Goal: Task Accomplishment & Management: Use online tool/utility

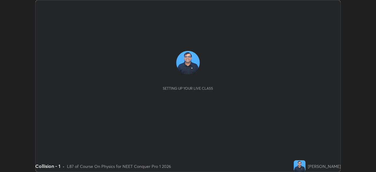
scroll to position [172, 375]
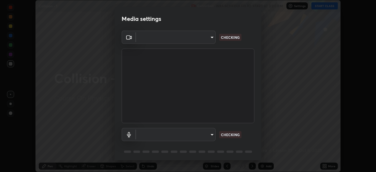
type input "e5f32b9a37d83756d2696e8423a1893a7de7eefef83412cf73fe4da3c4688103"
click at [207, 137] on body "Erase all Collision - 1 Recording WAS SCHEDULED TO START AT 3:00 PM Settings ST…" at bounding box center [188, 86] width 376 height 172
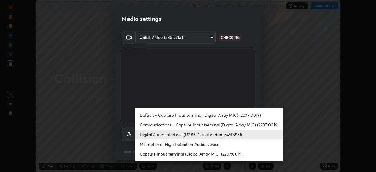
click at [199, 143] on li "Microphone (High Definition Audio Device)" at bounding box center [209, 144] width 148 height 10
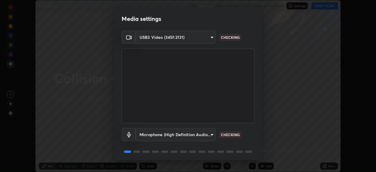
click at [206, 131] on body "Erase all Collision - 1 Recording WAS SCHEDULED TO START AT 3:00 PM Settings ST…" at bounding box center [188, 86] width 376 height 172
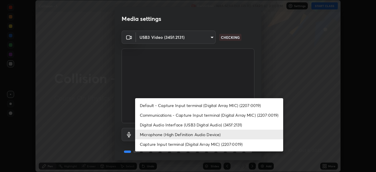
click at [194, 123] on li "Digital Audio Interface (USB3 Digital Audio) (345f:2131)" at bounding box center [209, 125] width 148 height 10
type input "f68c9ba91903ac9ba75504d23ca0c3c26111123a2a7878351e435c492be87537"
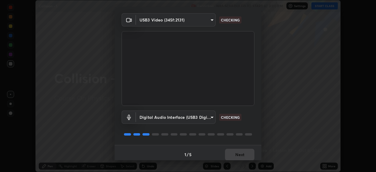
scroll to position [21, 0]
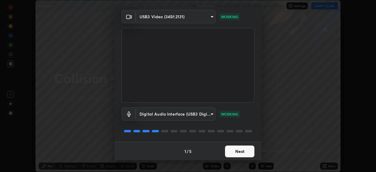
click at [239, 151] on button "Next" at bounding box center [239, 151] width 29 height 12
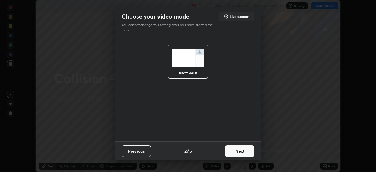
scroll to position [0, 0]
click at [243, 151] on button "Next" at bounding box center [239, 151] width 29 height 12
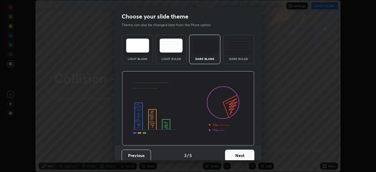
click at [250, 151] on button "Next" at bounding box center [239, 155] width 29 height 12
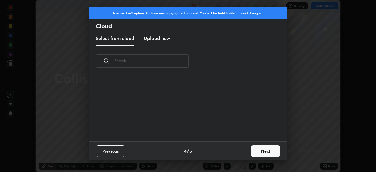
click at [259, 149] on button "Next" at bounding box center [265, 151] width 29 height 12
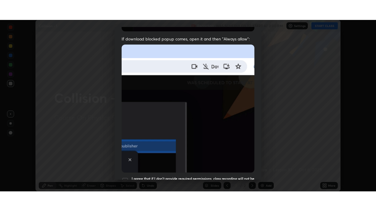
scroll to position [140, 0]
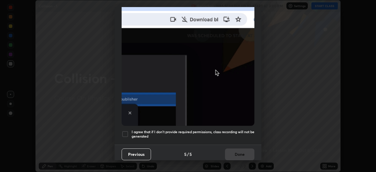
click at [236, 129] on h5 "I agree that if I don't provide required permissions, class recording will not …" at bounding box center [192, 133] width 123 height 9
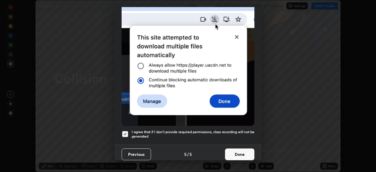
click at [241, 152] on button "Done" at bounding box center [239, 154] width 29 height 12
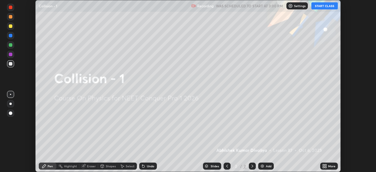
click at [325, 6] on button "START CLASS" at bounding box center [324, 5] width 26 height 7
click at [325, 167] on icon at bounding box center [325, 166] width 1 height 1
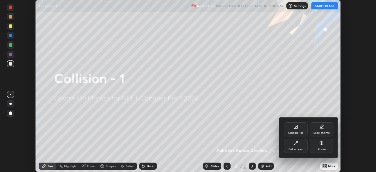
click at [301, 148] on div "Full screen" at bounding box center [295, 149] width 15 height 3
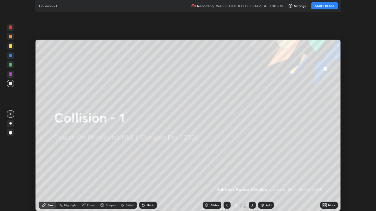
scroll to position [211, 376]
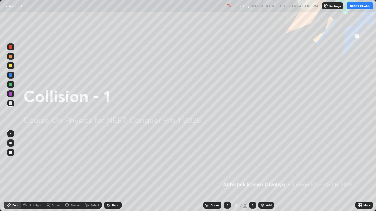
click at [361, 5] on button "START CLASS" at bounding box center [359, 5] width 26 height 7
click at [11, 66] on div at bounding box center [11, 66] width 4 height 4
click at [11, 150] on div at bounding box center [10, 152] width 7 height 7
click at [260, 171] on img at bounding box center [262, 205] width 5 height 5
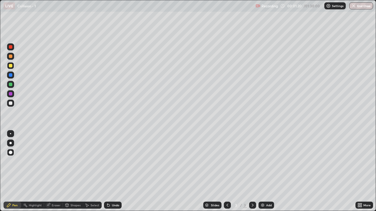
click at [74, 171] on div "Shapes" at bounding box center [75, 205] width 10 height 3
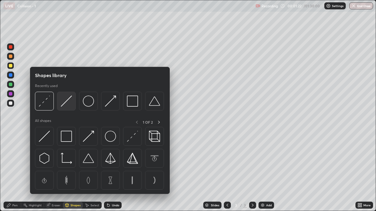
click at [69, 105] on img at bounding box center [66, 101] width 11 height 11
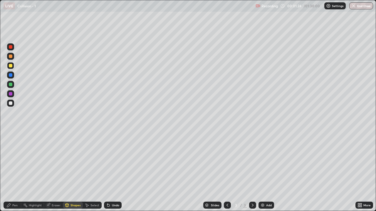
click at [75, 171] on div "Shapes" at bounding box center [75, 205] width 10 height 3
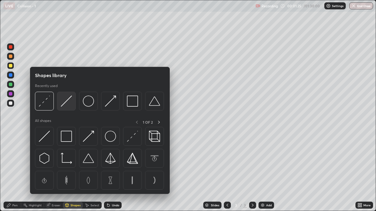
click at [70, 106] on img at bounding box center [66, 101] width 11 height 11
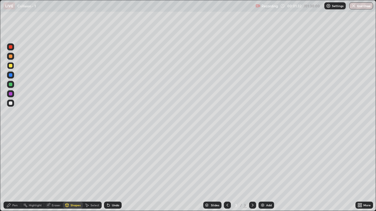
click at [9, 105] on div at bounding box center [11, 104] width 4 height 4
click at [72, 171] on div "Shapes" at bounding box center [75, 205] width 10 height 3
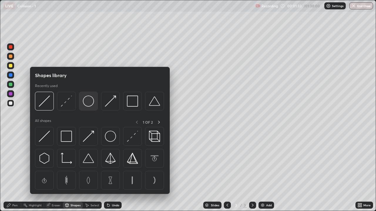
click at [90, 103] on img at bounding box center [88, 101] width 11 height 11
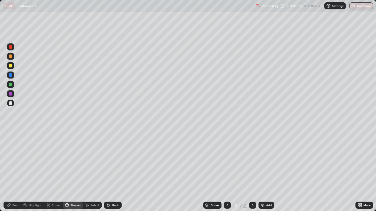
click at [71, 171] on div "Shapes" at bounding box center [75, 205] width 10 height 3
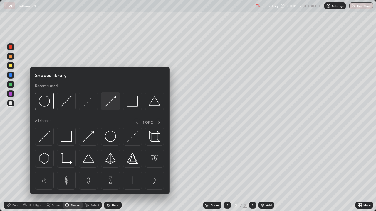
click at [116, 101] on img at bounding box center [110, 101] width 11 height 11
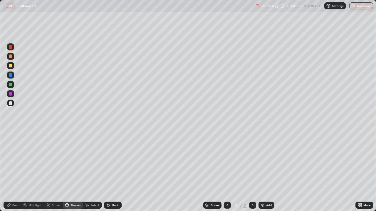
click at [73, 171] on div "Shapes" at bounding box center [75, 205] width 10 height 3
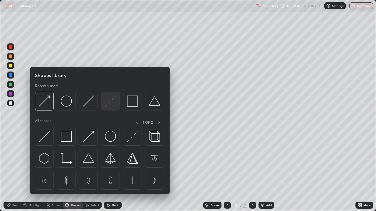
click at [112, 103] on img at bounding box center [110, 101] width 11 height 11
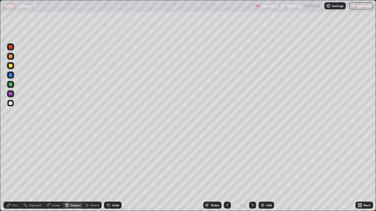
click at [15, 171] on div "Pen" at bounding box center [14, 205] width 5 height 3
click at [55, 171] on div "Eraser" at bounding box center [56, 205] width 9 height 3
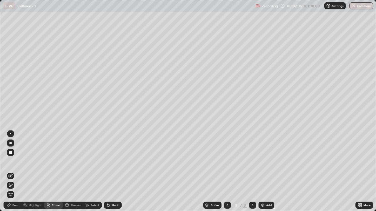
click at [56, 171] on div "Eraser" at bounding box center [56, 205] width 9 height 3
click at [59, 171] on div "Eraser" at bounding box center [56, 205] width 9 height 3
click at [58, 171] on div "Eraser" at bounding box center [56, 205] width 9 height 3
click at [59, 171] on div "Eraser" at bounding box center [53, 205] width 19 height 7
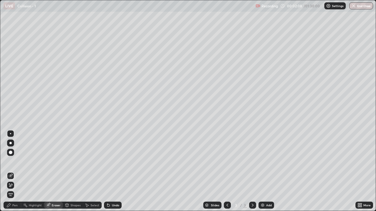
click at [108, 171] on icon at bounding box center [108, 205] width 5 height 5
click at [112, 171] on div "Undo" at bounding box center [115, 205] width 7 height 3
click at [114, 171] on div "Undo" at bounding box center [115, 205] width 7 height 3
click at [115, 171] on div "Undo" at bounding box center [115, 205] width 7 height 3
click at [114, 171] on div "Undo" at bounding box center [115, 205] width 7 height 3
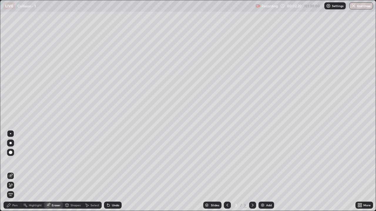
click at [73, 171] on div "Shapes" at bounding box center [75, 205] width 10 height 3
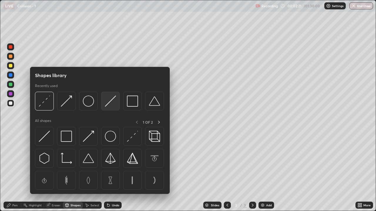
click at [111, 102] on img at bounding box center [110, 101] width 11 height 11
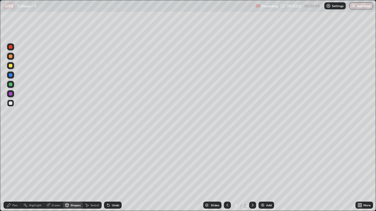
click at [81, 171] on div "Shapes" at bounding box center [73, 205] width 20 height 7
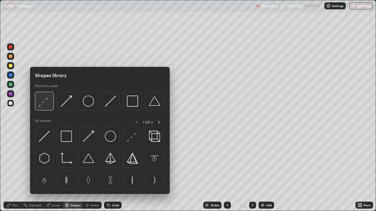
click at [48, 102] on img at bounding box center [44, 101] width 11 height 11
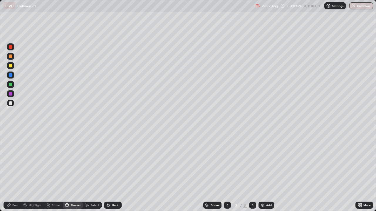
click at [11, 86] on div at bounding box center [11, 85] width 4 height 4
click at [76, 171] on div "Shapes" at bounding box center [75, 205] width 10 height 3
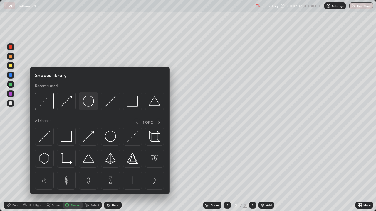
click at [94, 102] on img at bounding box center [88, 101] width 11 height 11
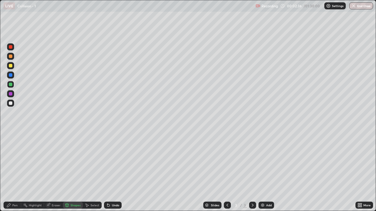
click at [115, 171] on div "Undo" at bounding box center [115, 205] width 7 height 3
click at [71, 171] on div "Shapes" at bounding box center [75, 205] width 10 height 3
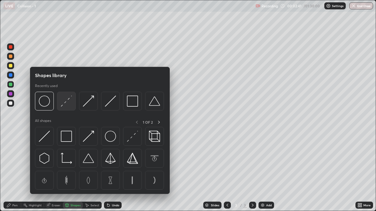
click at [73, 99] on div at bounding box center [66, 101] width 19 height 19
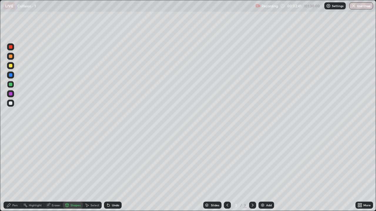
click at [11, 97] on div at bounding box center [10, 93] width 7 height 7
click at [72, 171] on div "Shapes" at bounding box center [73, 205] width 20 height 7
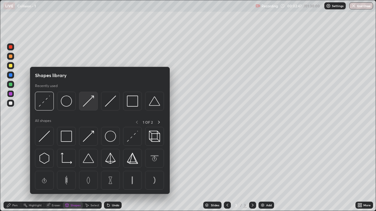
click at [90, 104] on img at bounding box center [88, 101] width 11 height 11
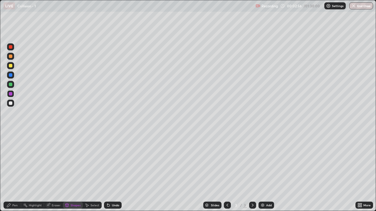
click at [16, 171] on div "Pen" at bounding box center [14, 205] width 5 height 3
click at [73, 171] on div "Shapes" at bounding box center [73, 205] width 20 height 7
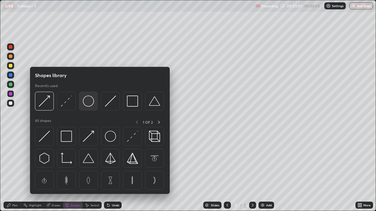
click at [86, 103] on img at bounding box center [88, 101] width 11 height 11
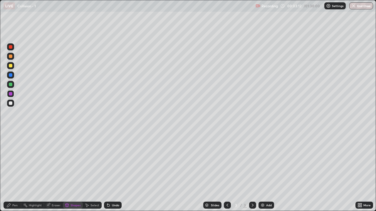
click at [72, 171] on div "Shapes" at bounding box center [75, 205] width 10 height 3
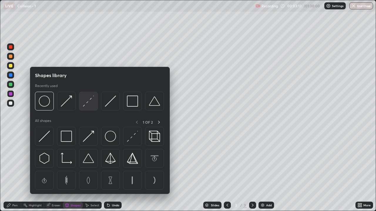
click at [88, 102] on img at bounding box center [88, 101] width 11 height 11
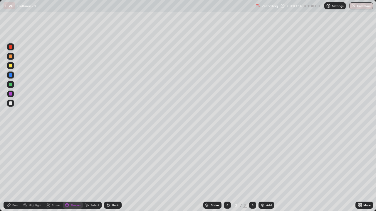
click at [11, 83] on div at bounding box center [11, 85] width 4 height 4
click at [77, 171] on div "Shapes" at bounding box center [75, 205] width 10 height 3
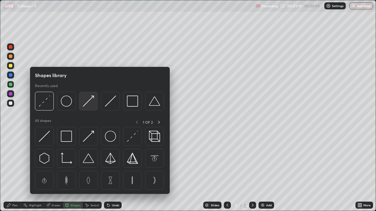
click at [88, 105] on img at bounding box center [88, 101] width 11 height 11
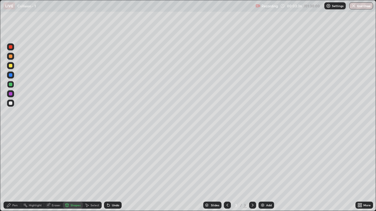
click at [13, 171] on div "Pen" at bounding box center [14, 205] width 5 height 3
click at [72, 171] on div "Shapes" at bounding box center [75, 205] width 10 height 3
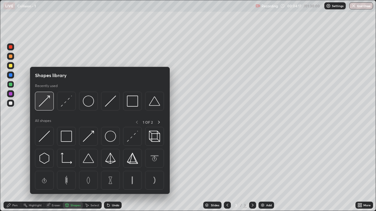
click at [46, 105] on img at bounding box center [44, 101] width 11 height 11
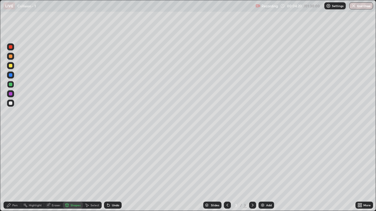
click at [11, 104] on div at bounding box center [11, 104] width 4 height 4
click at [73, 171] on div "Shapes" at bounding box center [75, 205] width 10 height 3
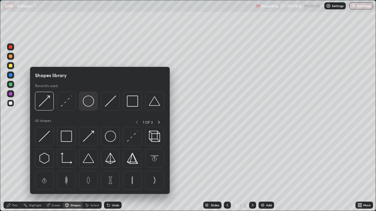
click at [85, 103] on img at bounding box center [88, 101] width 11 height 11
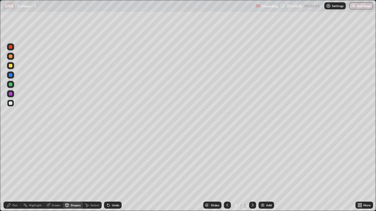
click at [75, 171] on div "Shapes" at bounding box center [75, 205] width 10 height 3
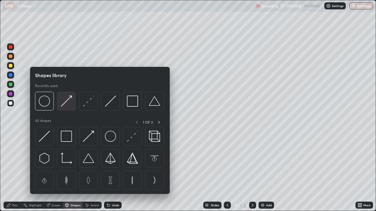
click at [66, 104] on img at bounding box center [66, 101] width 11 height 11
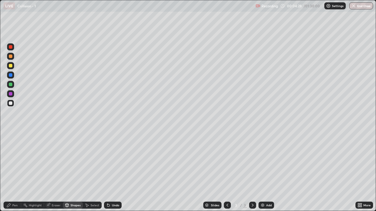
click at [16, 171] on div "Pen" at bounding box center [13, 205] width 18 height 7
click at [8, 65] on div at bounding box center [10, 65] width 7 height 7
click at [112, 171] on div "Undo" at bounding box center [115, 205] width 7 height 3
click at [110, 171] on div "Undo" at bounding box center [113, 205] width 18 height 7
click at [262, 171] on img at bounding box center [262, 205] width 5 height 5
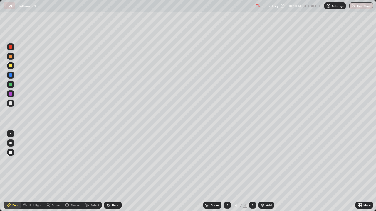
click at [11, 56] on div at bounding box center [11, 57] width 4 height 4
click at [75, 171] on div "Shapes" at bounding box center [75, 205] width 10 height 3
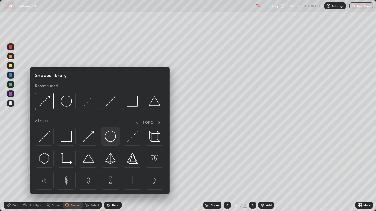
click at [112, 136] on img at bounding box center [110, 136] width 11 height 11
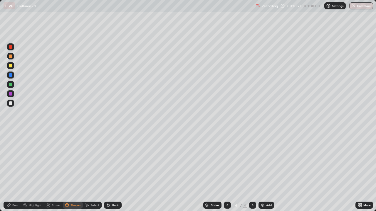
click at [10, 103] on div at bounding box center [11, 104] width 4 height 4
click at [72, 171] on div "Shapes" at bounding box center [75, 205] width 10 height 3
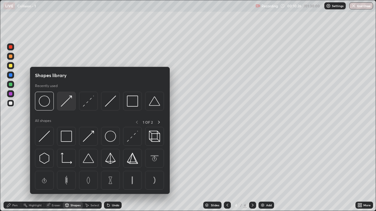
click at [63, 105] on img at bounding box center [66, 101] width 11 height 11
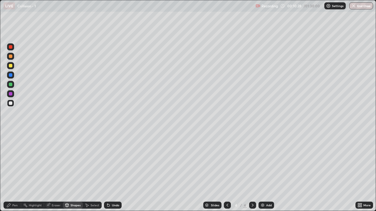
click at [75, 171] on div "Shapes" at bounding box center [75, 205] width 10 height 3
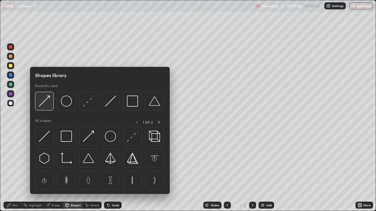
click at [48, 106] on img at bounding box center [44, 101] width 11 height 11
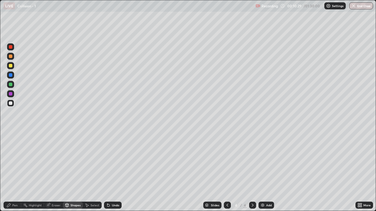
click at [11, 95] on div at bounding box center [11, 94] width 4 height 4
click at [17, 171] on div "Pen" at bounding box center [14, 205] width 5 height 3
click at [76, 171] on div "Shapes" at bounding box center [75, 205] width 10 height 3
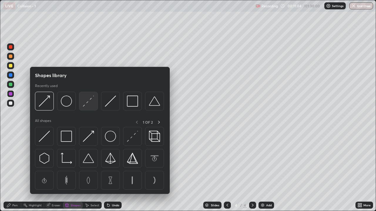
click at [92, 106] on img at bounding box center [88, 101] width 11 height 11
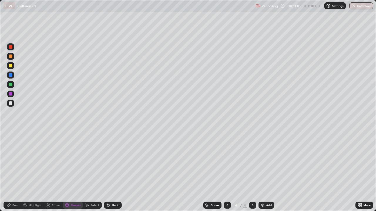
click at [10, 104] on div at bounding box center [11, 104] width 4 height 4
click at [77, 171] on div "Shapes" at bounding box center [75, 205] width 10 height 3
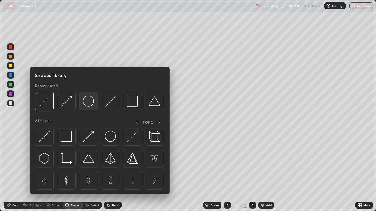
click at [86, 105] on img at bounding box center [88, 101] width 11 height 11
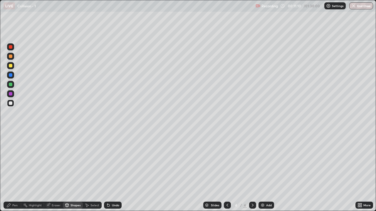
click at [78, 171] on div "Shapes" at bounding box center [75, 205] width 10 height 3
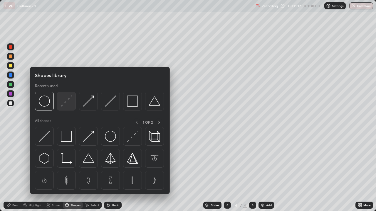
click at [67, 106] on img at bounding box center [66, 101] width 11 height 11
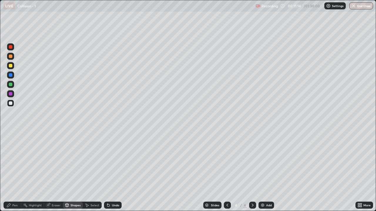
click at [11, 67] on div at bounding box center [11, 66] width 4 height 4
click at [74, 171] on div "Shapes" at bounding box center [75, 205] width 10 height 3
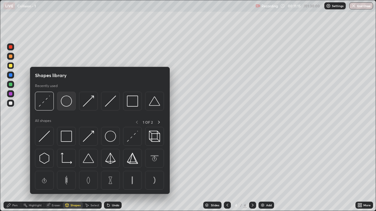
click at [64, 101] on img at bounding box center [66, 101] width 11 height 11
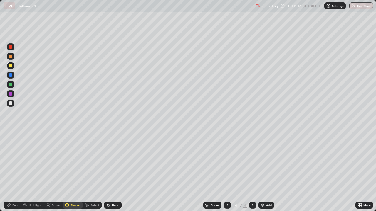
click at [75, 171] on div "Shapes" at bounding box center [75, 205] width 10 height 3
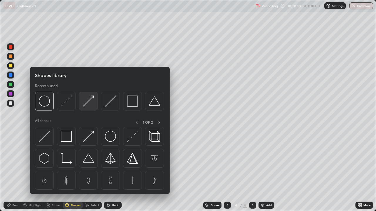
click at [87, 104] on img at bounding box center [88, 101] width 11 height 11
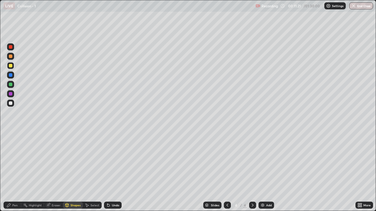
click at [15, 171] on div "Pen" at bounding box center [14, 205] width 5 height 3
click at [11, 85] on div at bounding box center [11, 85] width 4 height 4
click at [71, 171] on div "Shapes" at bounding box center [75, 205] width 10 height 3
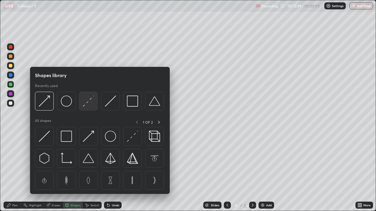
click at [86, 106] on img at bounding box center [88, 101] width 11 height 11
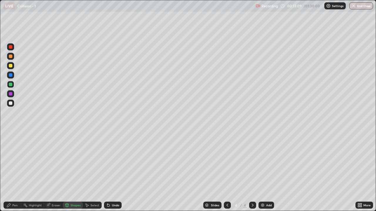
click at [266, 171] on div "Add" at bounding box center [269, 205] width 6 height 3
click at [11, 66] on div at bounding box center [11, 66] width 4 height 4
click at [117, 171] on div "Undo" at bounding box center [113, 205] width 18 height 7
click at [14, 171] on div "Pen" at bounding box center [14, 205] width 5 height 3
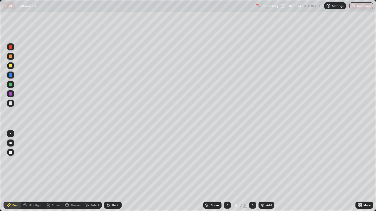
click at [10, 57] on div at bounding box center [11, 57] width 4 height 4
click at [75, 171] on div "Shapes" at bounding box center [75, 205] width 10 height 3
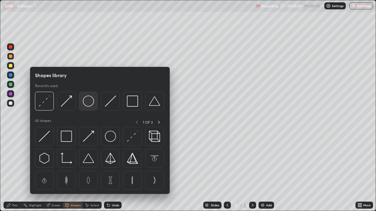
click at [87, 105] on img at bounding box center [88, 101] width 11 height 11
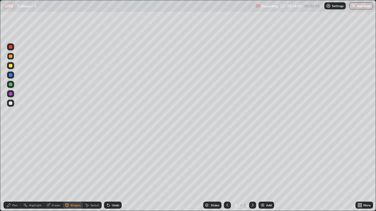
click at [75, 171] on div "Shapes" at bounding box center [75, 205] width 10 height 3
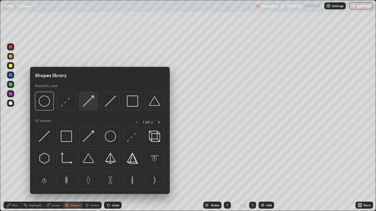
click at [89, 106] on img at bounding box center [88, 101] width 11 height 11
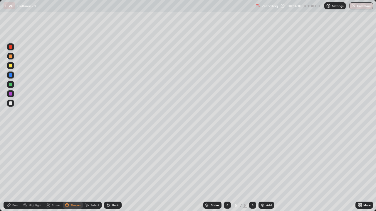
click at [11, 103] on div at bounding box center [11, 104] width 4 height 4
click at [14, 171] on div "Pen" at bounding box center [14, 205] width 5 height 3
click at [10, 83] on div at bounding box center [11, 85] width 4 height 4
click at [72, 171] on div "Shapes" at bounding box center [75, 205] width 10 height 3
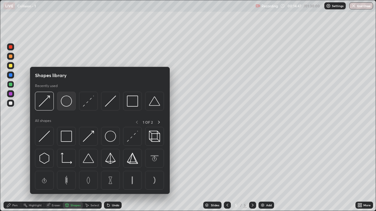
click at [68, 104] on img at bounding box center [66, 101] width 11 height 11
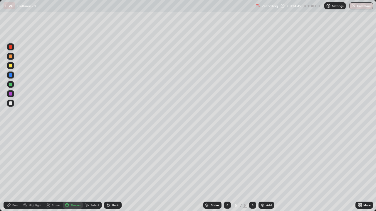
click at [73, 171] on div "Shapes" at bounding box center [75, 205] width 10 height 3
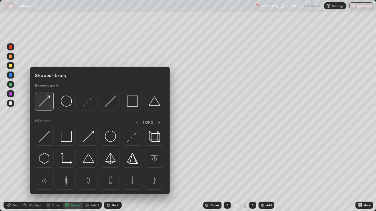
click at [47, 104] on img at bounding box center [44, 101] width 11 height 11
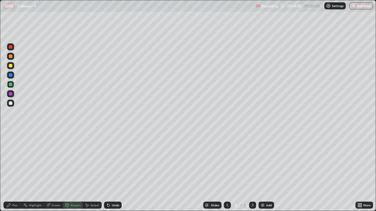
click at [13, 171] on div "Pen" at bounding box center [14, 205] width 5 height 3
click at [11, 103] on div at bounding box center [11, 104] width 4 height 4
click at [74, 171] on div "Shapes" at bounding box center [75, 205] width 10 height 3
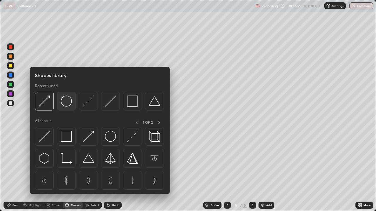
click at [65, 106] on img at bounding box center [66, 101] width 11 height 11
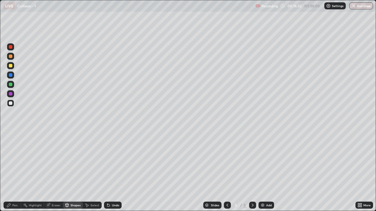
click at [15, 171] on div "Pen" at bounding box center [14, 205] width 5 height 3
click at [74, 171] on div "Shapes" at bounding box center [75, 205] width 10 height 3
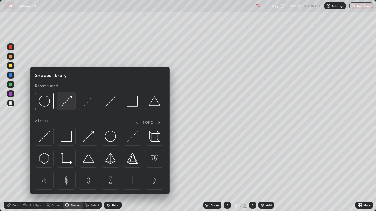
click at [67, 104] on img at bounding box center [66, 101] width 11 height 11
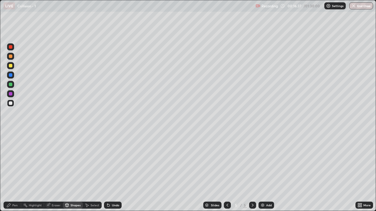
click at [10, 76] on div at bounding box center [11, 75] width 4 height 4
click at [13, 171] on div "Pen" at bounding box center [14, 205] width 5 height 3
click at [73, 171] on div "Shapes" at bounding box center [75, 205] width 10 height 3
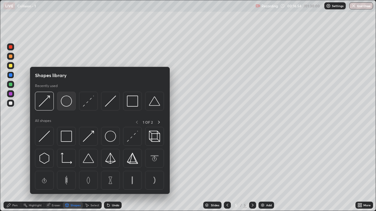
click at [67, 106] on img at bounding box center [66, 101] width 11 height 11
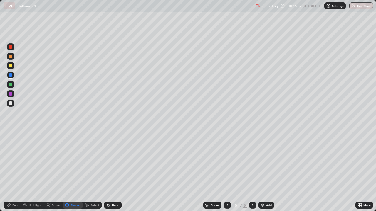
click at [18, 171] on div "Pen" at bounding box center [13, 205] width 18 height 7
click at [11, 104] on div at bounding box center [11, 104] width 4 height 4
click at [11, 56] on div at bounding box center [11, 57] width 4 height 4
click at [11, 66] on div at bounding box center [11, 66] width 4 height 4
click at [11, 104] on div at bounding box center [11, 104] width 4 height 4
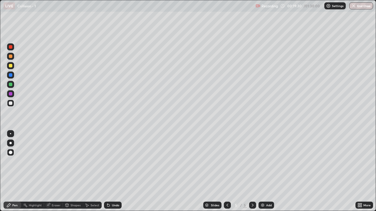
click at [11, 85] on div at bounding box center [11, 85] width 4 height 4
click at [9, 103] on div at bounding box center [11, 104] width 4 height 4
click at [9, 58] on div at bounding box center [11, 57] width 4 height 4
click at [11, 48] on div at bounding box center [11, 47] width 4 height 4
click at [260, 171] on img at bounding box center [262, 205] width 5 height 5
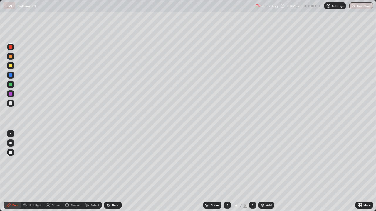
click at [74, 171] on div "Shapes" at bounding box center [73, 205] width 20 height 7
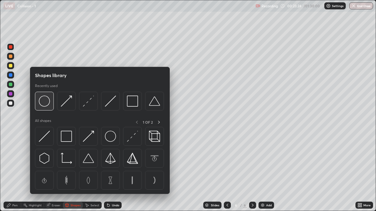
click at [50, 104] on div at bounding box center [44, 101] width 19 height 19
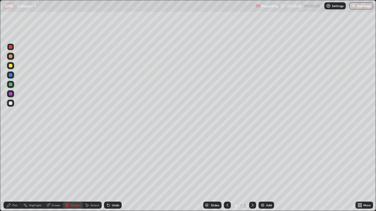
click at [10, 68] on div at bounding box center [10, 65] width 7 height 7
click at [13, 171] on div "Pen" at bounding box center [14, 205] width 5 height 3
click at [74, 171] on div "Shapes" at bounding box center [75, 205] width 10 height 3
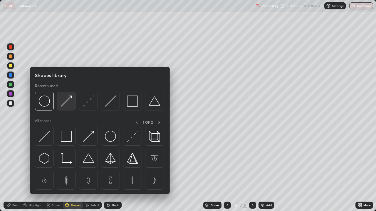
click at [70, 102] on img at bounding box center [66, 101] width 11 height 11
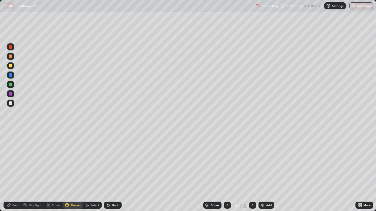
click at [15, 171] on div "Pen" at bounding box center [14, 205] width 5 height 3
click at [11, 56] on div at bounding box center [11, 57] width 4 height 4
click at [73, 171] on div "Shapes" at bounding box center [73, 205] width 20 height 7
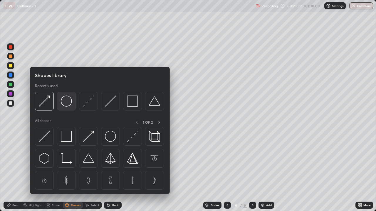
click at [67, 105] on img at bounding box center [66, 101] width 11 height 11
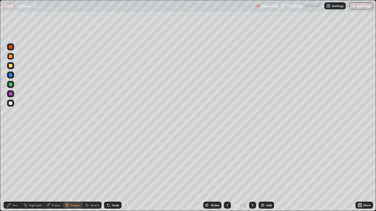
click at [16, 171] on div "Pen" at bounding box center [13, 205] width 18 height 7
click at [9, 87] on div at bounding box center [10, 84] width 7 height 7
click at [9, 76] on div at bounding box center [11, 75] width 4 height 4
click at [10, 56] on div at bounding box center [11, 57] width 4 height 4
click at [74, 171] on div "Shapes" at bounding box center [75, 205] width 10 height 3
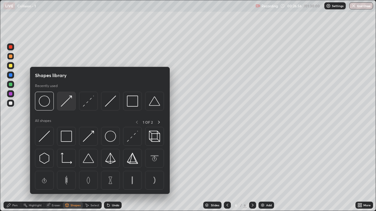
click at [67, 108] on div at bounding box center [66, 101] width 19 height 19
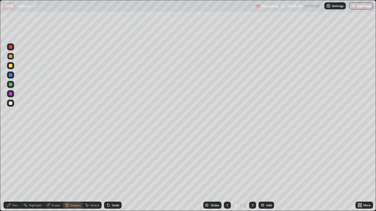
click at [11, 68] on div at bounding box center [10, 65] width 7 height 7
click at [13, 171] on div "Pen" at bounding box center [14, 205] width 5 height 3
click at [12, 104] on div at bounding box center [11, 104] width 4 height 4
click at [9, 84] on div at bounding box center [11, 85] width 4 height 4
click at [8, 57] on div at bounding box center [10, 56] width 7 height 7
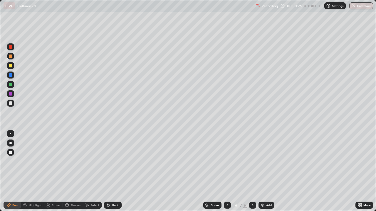
click at [8, 105] on div at bounding box center [10, 103] width 7 height 7
click at [13, 68] on div at bounding box center [10, 65] width 7 height 7
click at [74, 171] on div "Shapes" at bounding box center [73, 205] width 20 height 7
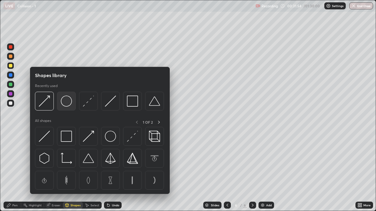
click at [68, 105] on img at bounding box center [66, 101] width 11 height 11
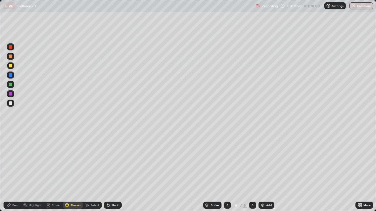
click at [18, 171] on div "Pen" at bounding box center [13, 205] width 18 height 7
click at [11, 86] on div at bounding box center [11, 85] width 4 height 4
click at [264, 171] on img at bounding box center [262, 205] width 5 height 5
click at [9, 103] on div at bounding box center [11, 104] width 4 height 4
click at [225, 171] on icon at bounding box center [227, 205] width 5 height 5
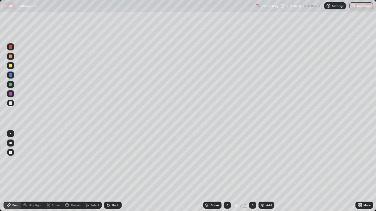
click at [252, 171] on icon at bounding box center [252, 205] width 5 height 5
click at [227, 171] on icon at bounding box center [227, 205] width 5 height 5
click at [249, 171] on div at bounding box center [252, 205] width 7 height 7
click at [224, 171] on div at bounding box center [227, 205] width 7 height 7
click at [254, 171] on icon at bounding box center [252, 205] width 5 height 5
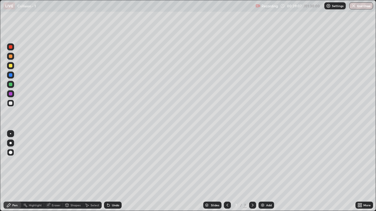
click at [227, 171] on icon at bounding box center [227, 205] width 5 height 5
click at [252, 171] on icon at bounding box center [252, 205] width 5 height 5
click at [227, 171] on icon at bounding box center [227, 205] width 5 height 5
click at [252, 171] on icon at bounding box center [252, 205] width 2 height 3
click at [263, 171] on img at bounding box center [262, 205] width 5 height 5
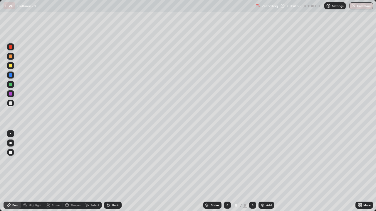
click at [11, 66] on div at bounding box center [11, 66] width 4 height 4
click at [73, 171] on div "Shapes" at bounding box center [75, 205] width 10 height 3
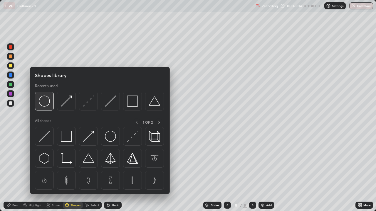
click at [52, 105] on div at bounding box center [44, 101] width 19 height 19
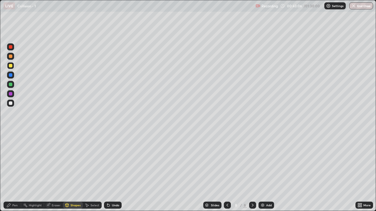
click at [11, 85] on div at bounding box center [11, 85] width 4 height 4
click at [74, 171] on div "Shapes" at bounding box center [75, 205] width 10 height 3
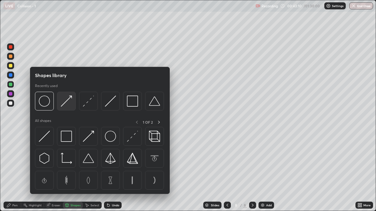
click at [66, 106] on img at bounding box center [66, 101] width 11 height 11
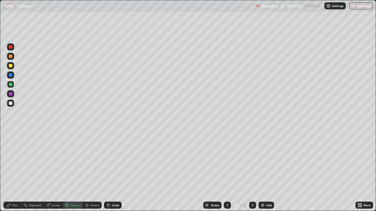
click at [14, 171] on div "Pen" at bounding box center [13, 205] width 18 height 7
click at [11, 104] on div at bounding box center [11, 104] width 4 height 4
click at [74, 171] on div "Shapes" at bounding box center [75, 205] width 10 height 3
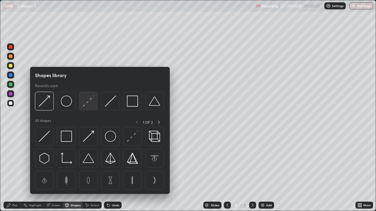
click at [89, 104] on img at bounding box center [88, 101] width 11 height 11
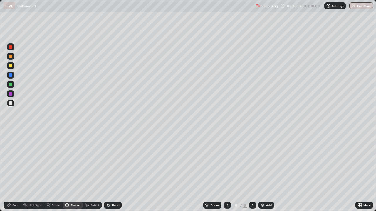
click at [73, 171] on div "Shapes" at bounding box center [75, 205] width 10 height 3
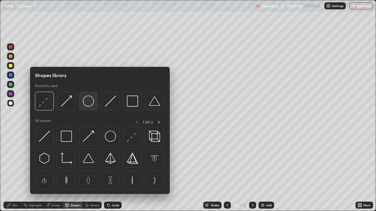
click at [86, 104] on img at bounding box center [88, 101] width 11 height 11
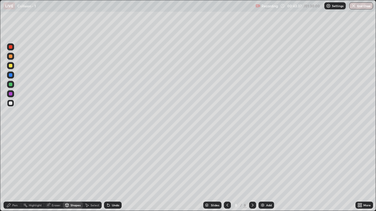
click at [15, 171] on div "Pen" at bounding box center [14, 205] width 5 height 3
click at [77, 171] on div "Shapes" at bounding box center [75, 205] width 10 height 3
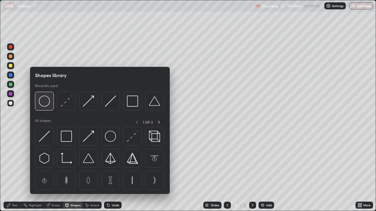
click at [45, 101] on img at bounding box center [44, 101] width 11 height 11
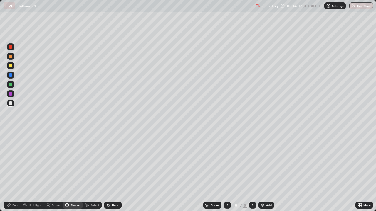
click at [11, 84] on div at bounding box center [11, 85] width 4 height 4
click at [12, 104] on div at bounding box center [11, 104] width 4 height 4
click at [79, 171] on div "Shapes" at bounding box center [75, 205] width 10 height 3
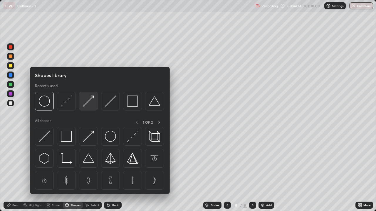
click at [89, 103] on img at bounding box center [88, 101] width 11 height 11
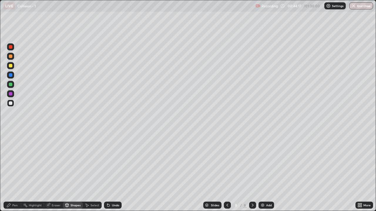
click at [18, 171] on div "Pen" at bounding box center [13, 205] width 18 height 7
click at [76, 171] on div "Shapes" at bounding box center [75, 205] width 10 height 3
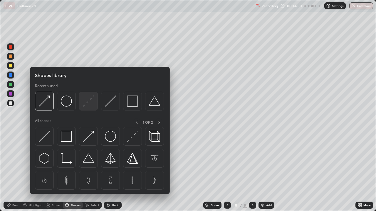
click at [95, 102] on div at bounding box center [88, 101] width 19 height 19
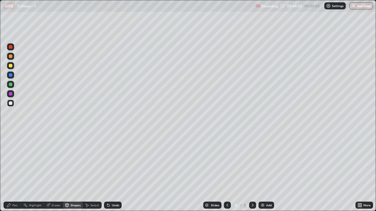
click at [11, 66] on div at bounding box center [11, 66] width 4 height 4
click at [75, 171] on div "Shapes" at bounding box center [75, 205] width 10 height 3
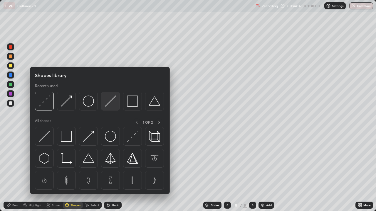
click at [111, 105] on img at bounding box center [110, 101] width 11 height 11
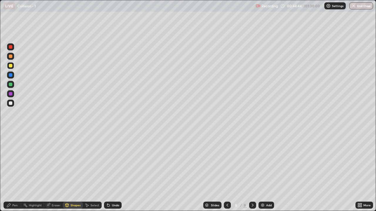
click at [11, 171] on div "Pen" at bounding box center [13, 205] width 18 height 7
click at [9, 101] on div at bounding box center [10, 103] width 7 height 7
click at [56, 171] on div "Eraser" at bounding box center [56, 205] width 9 height 3
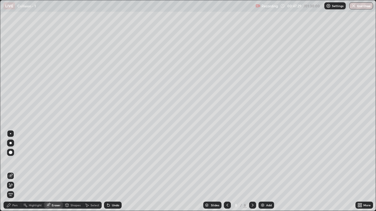
click at [14, 171] on div "Pen" at bounding box center [13, 205] width 18 height 7
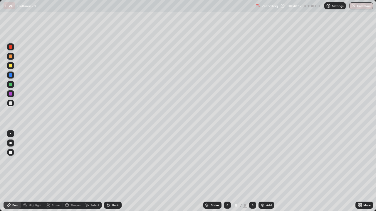
click at [11, 76] on div at bounding box center [11, 75] width 4 height 4
click at [12, 85] on div at bounding box center [11, 85] width 4 height 4
click at [11, 59] on div at bounding box center [10, 56] width 7 height 7
click at [10, 104] on div at bounding box center [11, 104] width 4 height 4
click at [7, 171] on div at bounding box center [10, 164] width 9 height 70
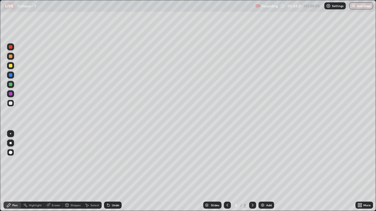
click at [263, 171] on img at bounding box center [262, 205] width 5 height 5
click at [11, 66] on div at bounding box center [11, 66] width 4 height 4
click at [11, 57] on div at bounding box center [11, 57] width 4 height 4
click at [11, 103] on div at bounding box center [11, 104] width 4 height 4
click at [227, 171] on icon at bounding box center [227, 205] width 5 height 5
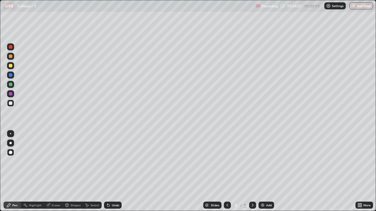
click at [251, 171] on icon at bounding box center [252, 205] width 5 height 5
click at [261, 171] on img at bounding box center [262, 205] width 5 height 5
click at [72, 171] on div "Shapes" at bounding box center [73, 205] width 20 height 7
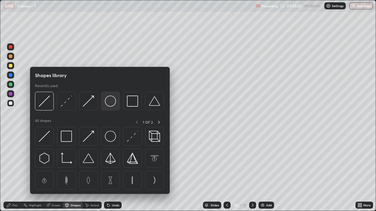
click at [113, 103] on img at bounding box center [110, 101] width 11 height 11
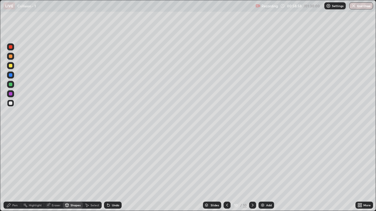
click at [73, 171] on div "Shapes" at bounding box center [75, 205] width 10 height 3
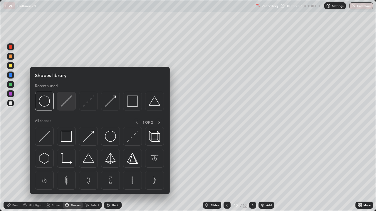
click at [65, 105] on img at bounding box center [66, 101] width 11 height 11
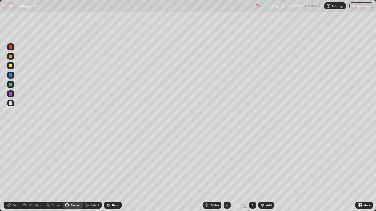
click at [12, 171] on div "Pen" at bounding box center [14, 205] width 5 height 3
click at [11, 66] on div at bounding box center [11, 66] width 4 height 4
click at [73, 171] on div "Shapes" at bounding box center [75, 205] width 10 height 3
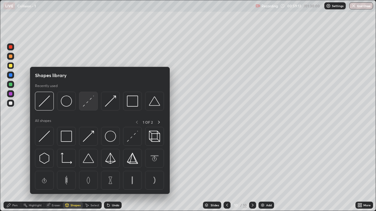
click at [89, 103] on img at bounding box center [88, 101] width 11 height 11
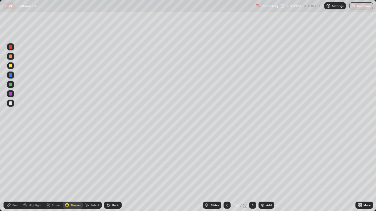
click at [75, 171] on div "Shapes" at bounding box center [75, 205] width 10 height 3
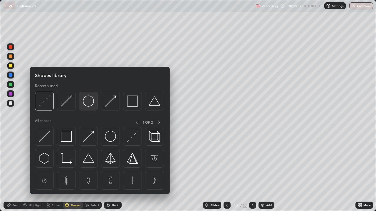
click at [89, 104] on img at bounding box center [88, 101] width 11 height 11
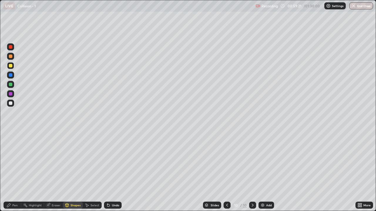
click at [15, 171] on div "Pen" at bounding box center [14, 205] width 5 height 3
click at [74, 171] on div "Shapes" at bounding box center [75, 205] width 10 height 3
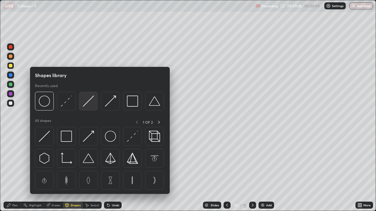
click at [87, 103] on img at bounding box center [88, 101] width 11 height 11
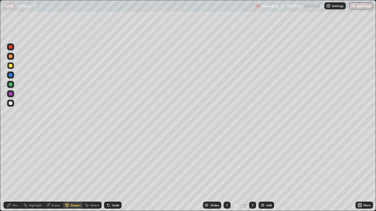
click at [73, 171] on div "Shapes" at bounding box center [75, 205] width 10 height 3
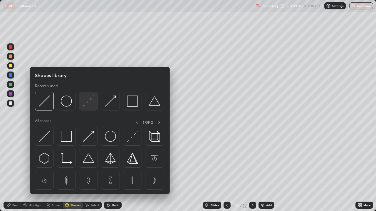
click at [88, 106] on img at bounding box center [88, 101] width 11 height 11
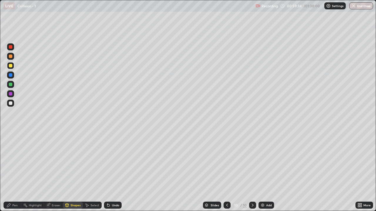
click at [11, 103] on div at bounding box center [11, 104] width 4 height 4
click at [74, 171] on div "Shapes" at bounding box center [75, 205] width 10 height 3
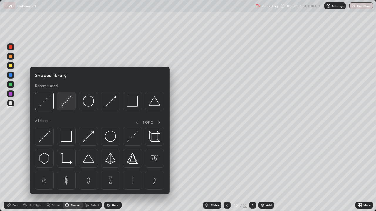
click at [67, 107] on div at bounding box center [66, 101] width 19 height 19
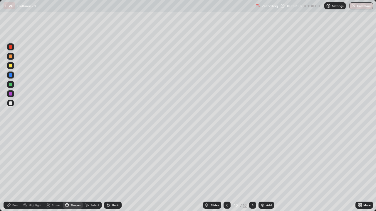
click at [13, 171] on div "Pen" at bounding box center [14, 205] width 5 height 3
click at [10, 77] on div at bounding box center [10, 75] width 7 height 7
click at [112, 171] on div "Undo" at bounding box center [115, 205] width 7 height 3
click at [262, 171] on img at bounding box center [262, 205] width 5 height 5
click at [11, 65] on div at bounding box center [11, 66] width 4 height 4
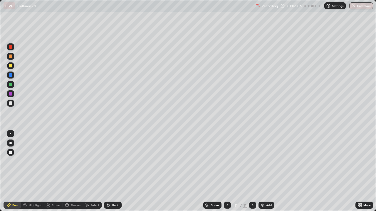
click at [11, 56] on div at bounding box center [11, 57] width 4 height 4
click at [11, 85] on div at bounding box center [11, 85] width 4 height 4
click at [76, 171] on div "Shapes" at bounding box center [75, 205] width 10 height 3
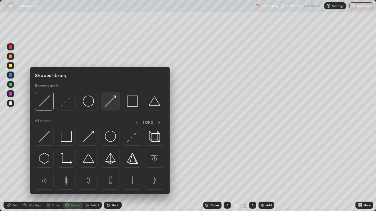
click at [115, 103] on img at bounding box center [110, 101] width 11 height 11
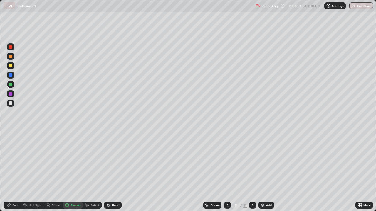
click at [10, 107] on div at bounding box center [10, 103] width 7 height 7
click at [15, 171] on div "Pen" at bounding box center [14, 205] width 5 height 3
click at [11, 66] on div at bounding box center [11, 66] width 4 height 4
click at [10, 86] on div at bounding box center [11, 85] width 4 height 4
click at [10, 106] on div at bounding box center [10, 103] width 7 height 7
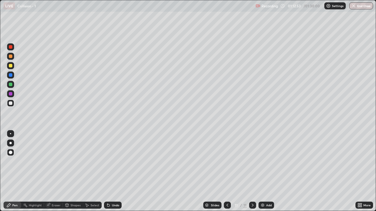
click at [260, 171] on img at bounding box center [262, 205] width 5 height 5
click at [11, 66] on div at bounding box center [11, 66] width 4 height 4
click at [11, 104] on div at bounding box center [11, 104] width 4 height 4
click at [11, 66] on div at bounding box center [11, 66] width 4 height 4
click at [73, 171] on div "Shapes" at bounding box center [75, 205] width 10 height 3
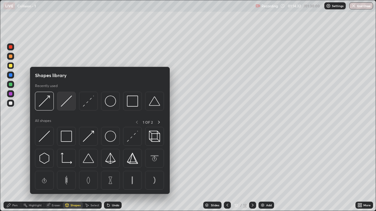
click at [67, 106] on img at bounding box center [66, 101] width 11 height 11
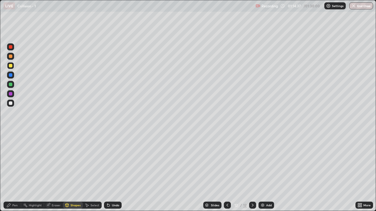
click at [9, 104] on div at bounding box center [11, 104] width 4 height 4
click at [10, 102] on div at bounding box center [11, 104] width 4 height 4
click at [114, 171] on div "Undo" at bounding box center [115, 205] width 7 height 3
click at [14, 171] on div "Pen" at bounding box center [14, 205] width 5 height 3
click at [11, 86] on div at bounding box center [11, 85] width 4 height 4
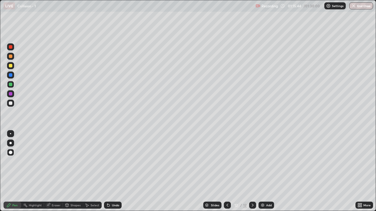
click at [10, 104] on div at bounding box center [11, 104] width 4 height 4
click at [264, 171] on img at bounding box center [262, 205] width 5 height 5
click at [12, 67] on div at bounding box center [10, 65] width 7 height 7
click at [10, 86] on div at bounding box center [11, 85] width 4 height 4
click at [10, 104] on div at bounding box center [11, 104] width 4 height 4
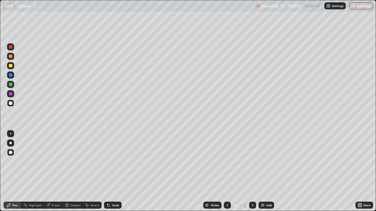
click at [12, 103] on div at bounding box center [11, 104] width 4 height 4
click at [11, 66] on div at bounding box center [11, 66] width 4 height 4
click at [361, 8] on button "End Class" at bounding box center [360, 5] width 23 height 7
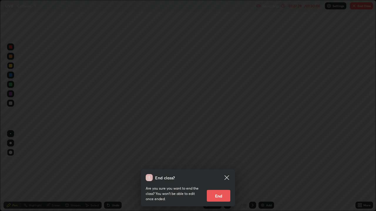
click at [220, 171] on button "End" at bounding box center [218, 196] width 23 height 12
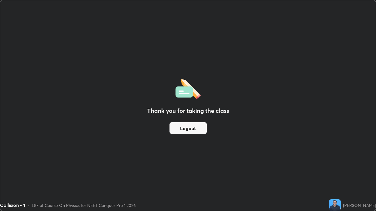
click at [195, 129] on button "Logout" at bounding box center [187, 128] width 37 height 12
